Goal: Transaction & Acquisition: Purchase product/service

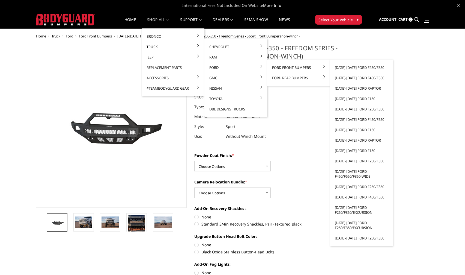
click at [375, 77] on link "[DATE]-[DATE] Ford F450/F550" at bounding box center [361, 78] width 58 height 10
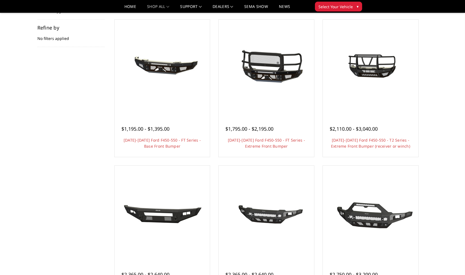
scroll to position [109, 0]
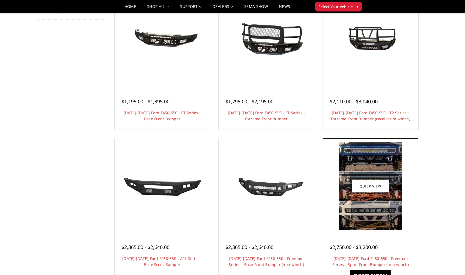
click at [381, 165] on img at bounding box center [371, 185] width 64 height 87
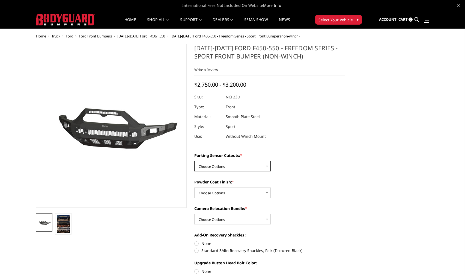
click at [225, 165] on select "Choose Options No - Without Parking Sensor Cutouts Yes - With Parking Sensor Cu…" at bounding box center [232, 166] width 76 height 10
select select "2577"
click at [194, 161] on select "Choose Options No - Without Parking Sensor Cutouts Yes - With Parking Sensor Cu…" at bounding box center [232, 166] width 76 height 10
click at [220, 190] on select "Choose Options Bare Metal Textured Black Powder Coat" at bounding box center [232, 192] width 76 height 10
select select "2578"
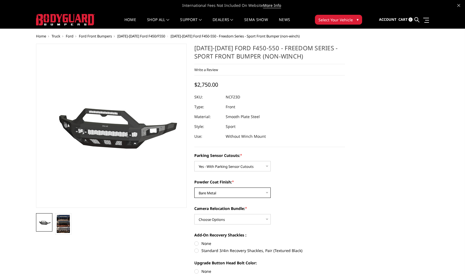
click at [194, 187] on select "Choose Options Bare Metal Textured Black Powder Coat" at bounding box center [232, 192] width 76 height 10
click at [221, 217] on select "Choose Options WITH Camera Relocation Bundle WITHOUT Camera Relocation Bundle" at bounding box center [232, 219] width 76 height 10
select select "2580"
click at [194, 214] on select "Choose Options WITH Camera Relocation Bundle WITHOUT Camera Relocation Bundle" at bounding box center [232, 219] width 76 height 10
click at [61, 222] on img at bounding box center [63, 223] width 13 height 18
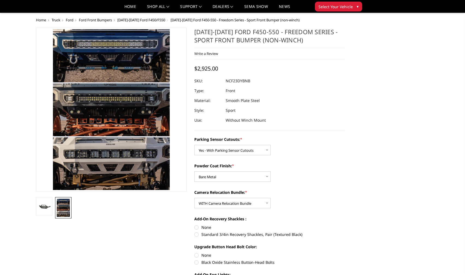
scroll to position [55, 0]
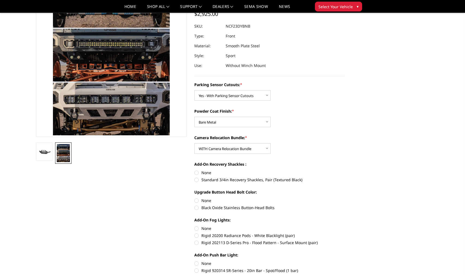
click at [197, 181] on label "Standard 3/4in Recovery Shackles, Pair (Textured Black)" at bounding box center [269, 180] width 151 height 6
click at [345, 170] on input "Standard 3/4in Recovery Shackles, Pair (Textured Black)" at bounding box center [345, 169] width 0 height 0
radio input "true"
click at [198, 236] on label "Rigid 20200 Radiance Pods - White Blacklight (pair)" at bounding box center [269, 235] width 151 height 6
click at [345, 225] on input "Rigid 20200 Radiance Pods - White Blacklight (pair)" at bounding box center [345, 225] width 0 height 0
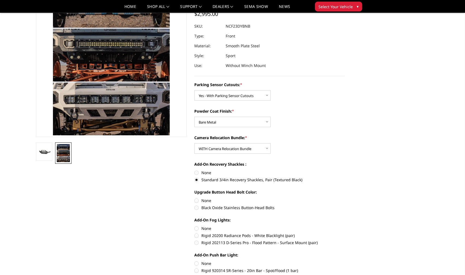
radio input "true"
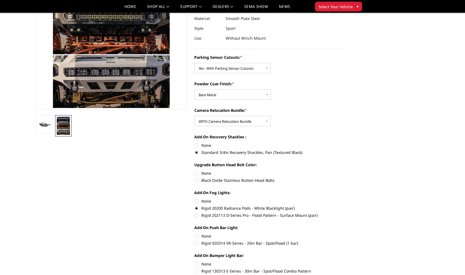
scroll to position [109, 0]
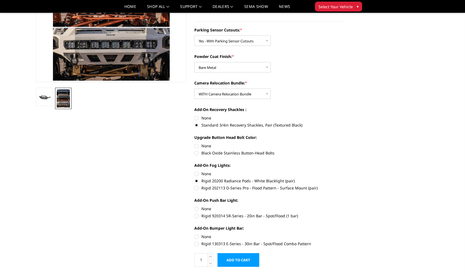
click at [199, 216] on label "Rigid 920314 SR-Series - 20in Bar - Spot/Flood (1 bar)" at bounding box center [269, 216] width 151 height 6
click at [345, 206] on input "Rigid 920314 SR-Series - 20in Bar - Spot/Flood (1 bar)" at bounding box center [345, 205] width 0 height 0
radio input "true"
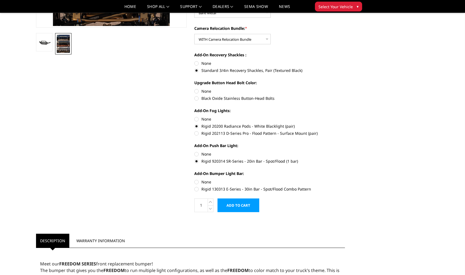
click at [195, 190] on label "Rigid 130313 E-Series - 30in Bar - Spot/Flood Combo Pattern" at bounding box center [269, 189] width 151 height 6
click at [345, 179] on input "Rigid 130313 E-Series - 30in Bar - Spot/Flood Combo Pattern" at bounding box center [345, 179] width 0 height 0
radio input "true"
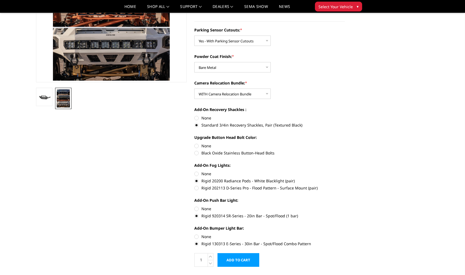
scroll to position [136, 0]
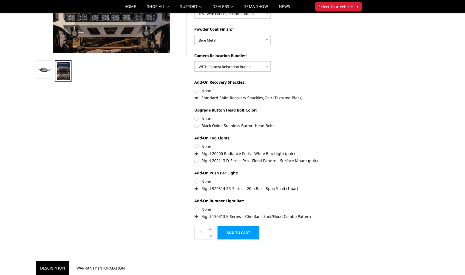
click at [196, 118] on label "None" at bounding box center [269, 118] width 151 height 6
click at [195, 116] on input "None" at bounding box center [194, 115] width 0 height 0
radio input "true"
click at [198, 126] on label "Black Oxide Stainless Button-Head Bolts" at bounding box center [269, 126] width 151 height 6
click at [345, 116] on input "Black Oxide Stainless Button-Head Bolts" at bounding box center [345, 115] width 0 height 0
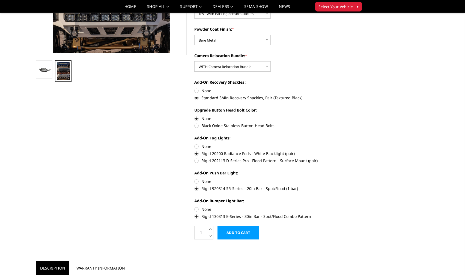
radio input "true"
click at [198, 117] on label "None" at bounding box center [269, 118] width 151 height 6
click at [195, 116] on input "None" at bounding box center [194, 115] width 0 height 0
radio input "true"
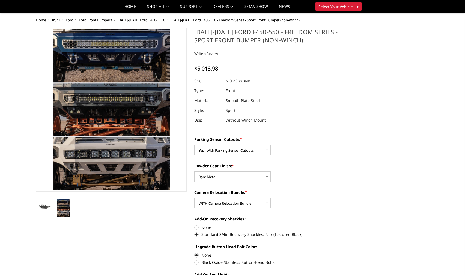
scroll to position [109, 0]
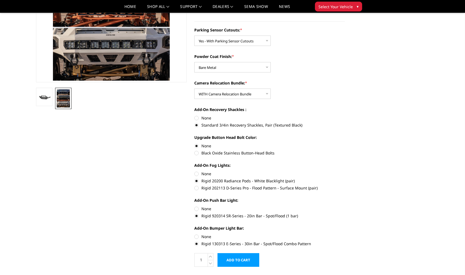
click at [197, 152] on label "Black Oxide Stainless Button-Head Bolts" at bounding box center [269, 153] width 151 height 6
click at [345, 143] on input "Black Oxide Stainless Button-Head Bolts" at bounding box center [345, 143] width 0 height 0
radio input "true"
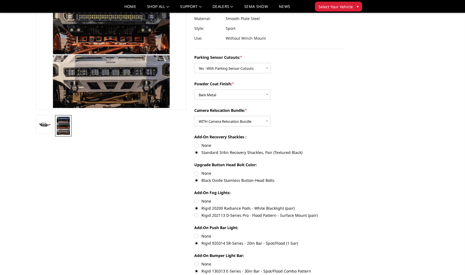
scroll to position [136, 0]
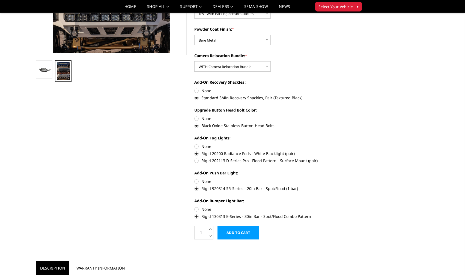
click at [196, 208] on label "None" at bounding box center [269, 209] width 151 height 6
click at [195, 206] on input "None" at bounding box center [194, 206] width 0 height 0
radio input "true"
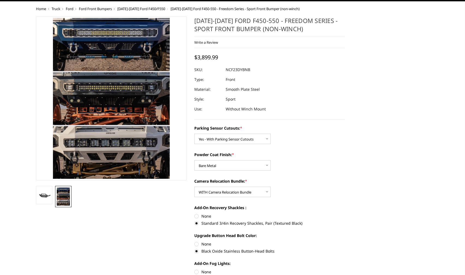
scroll to position [0, 0]
